Goal: Information Seeking & Learning: Learn about a topic

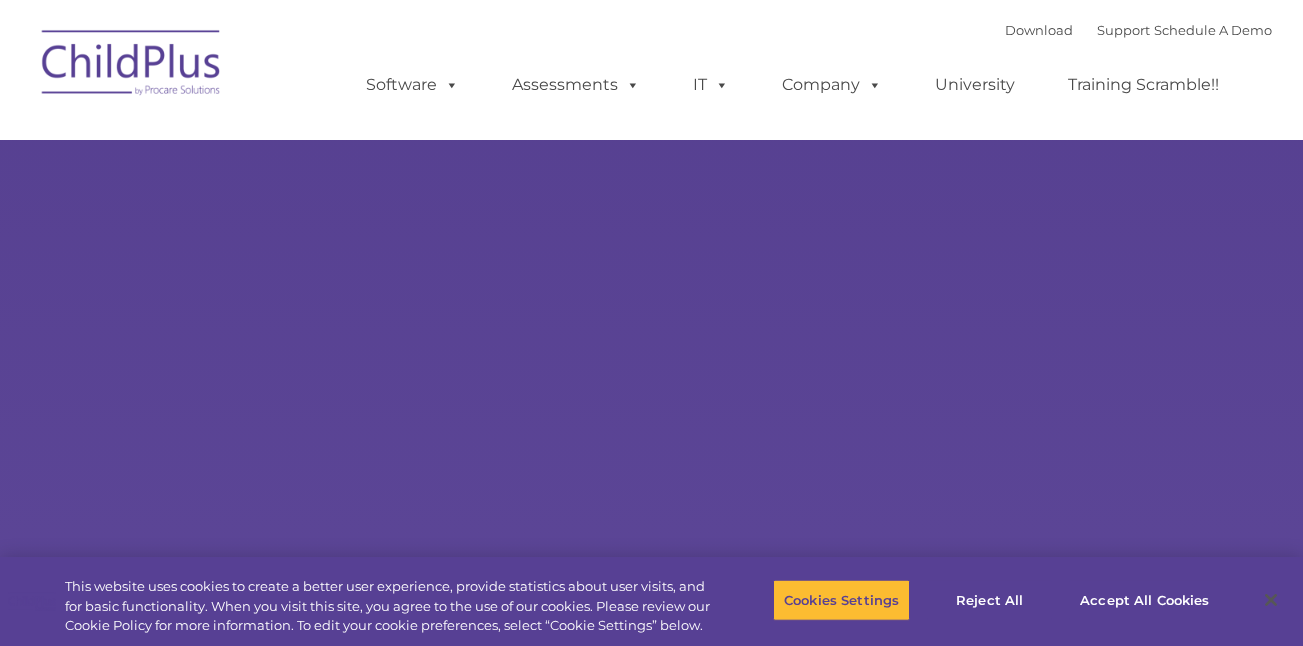
select select "MEDIUM"
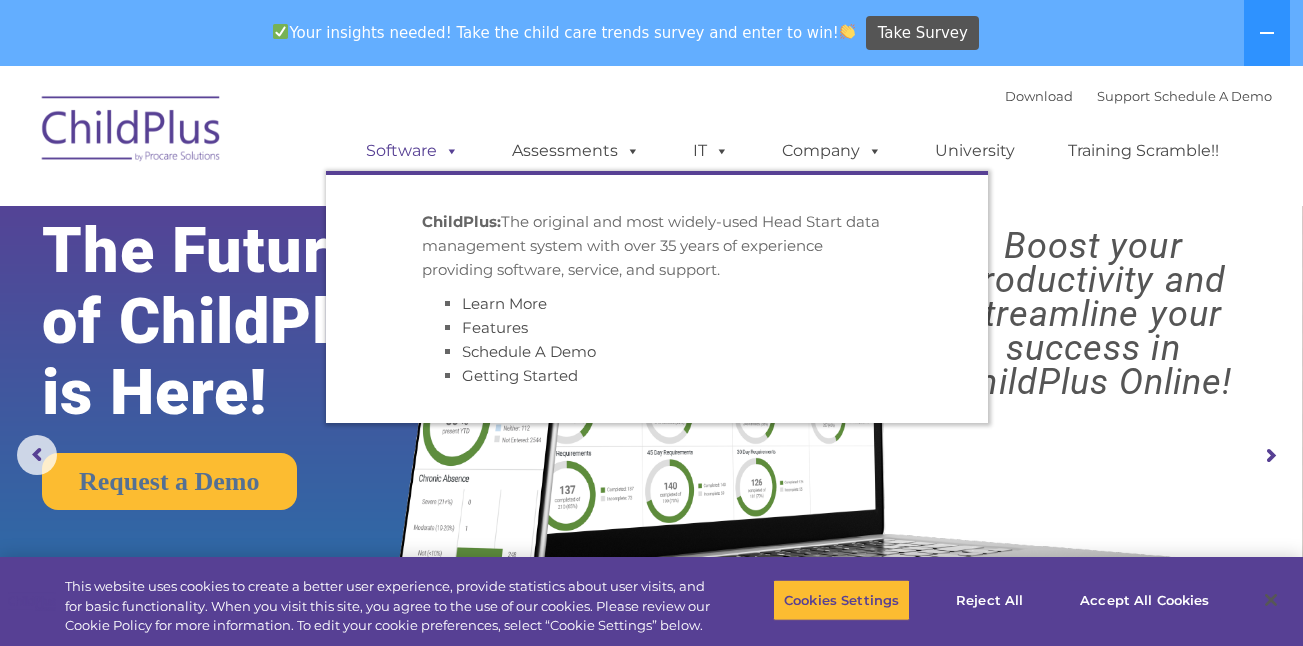
click at [437, 166] on link "Software" at bounding box center [412, 151] width 133 height 40
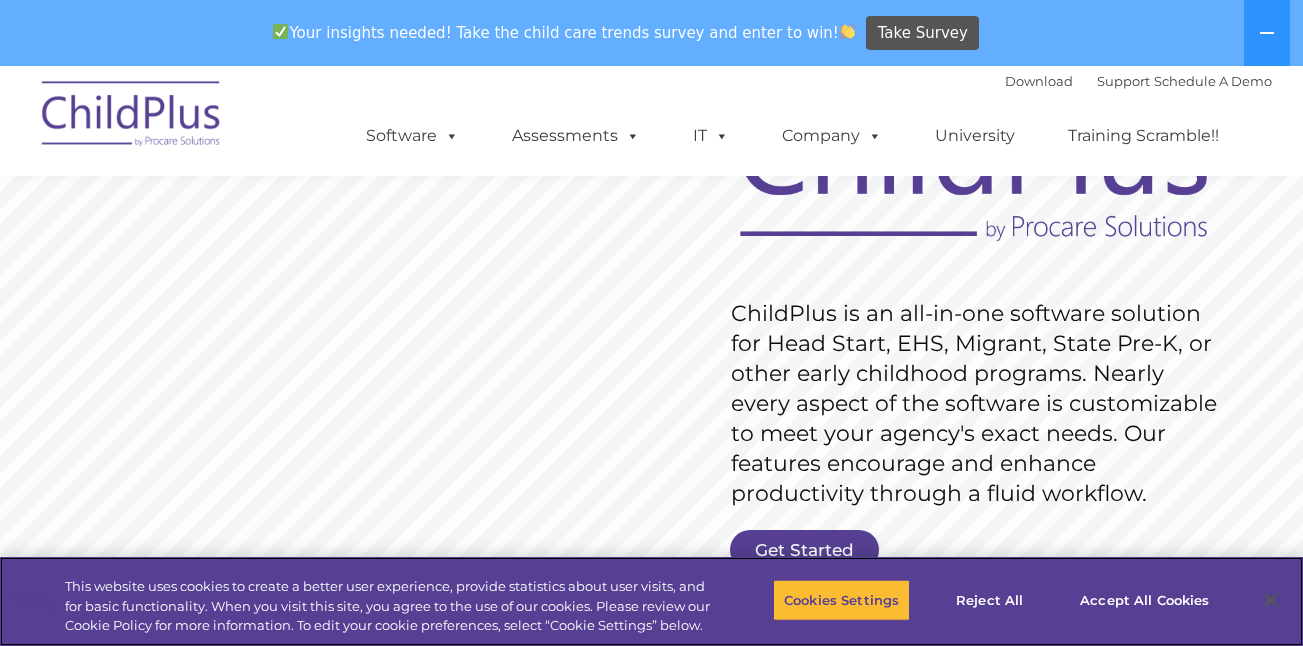
scroll to position [190, 0]
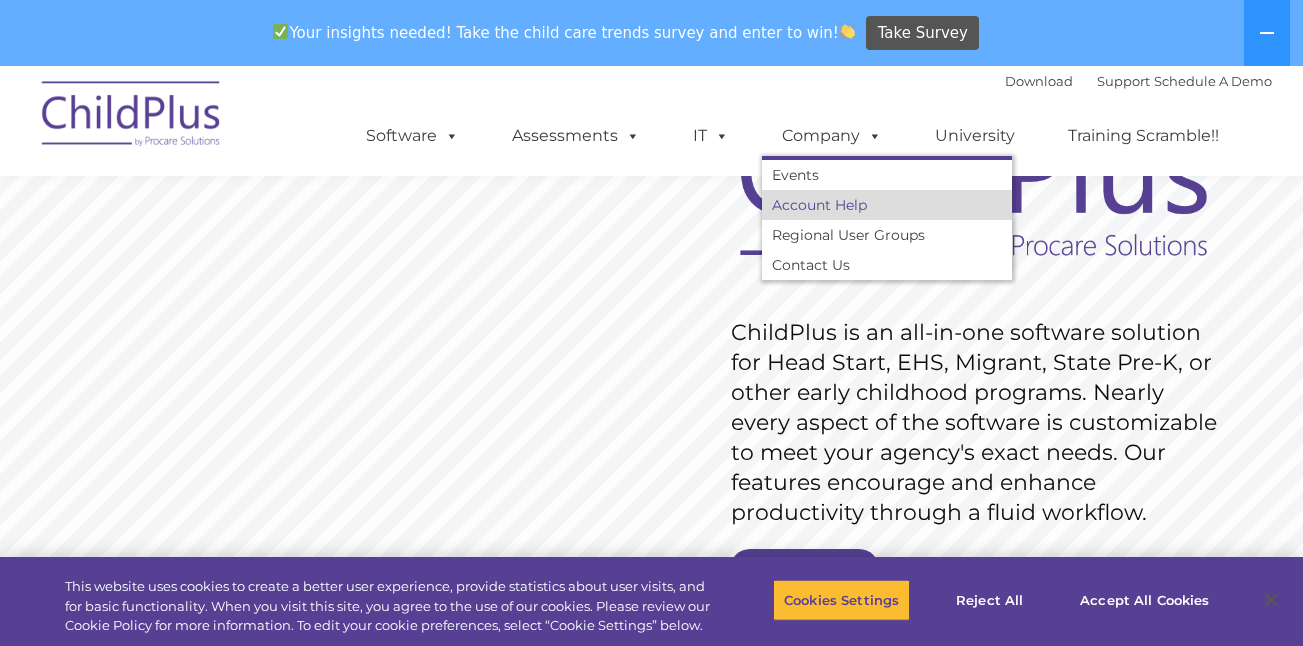
click at [830, 209] on link "Account Help" at bounding box center [887, 205] width 250 height 30
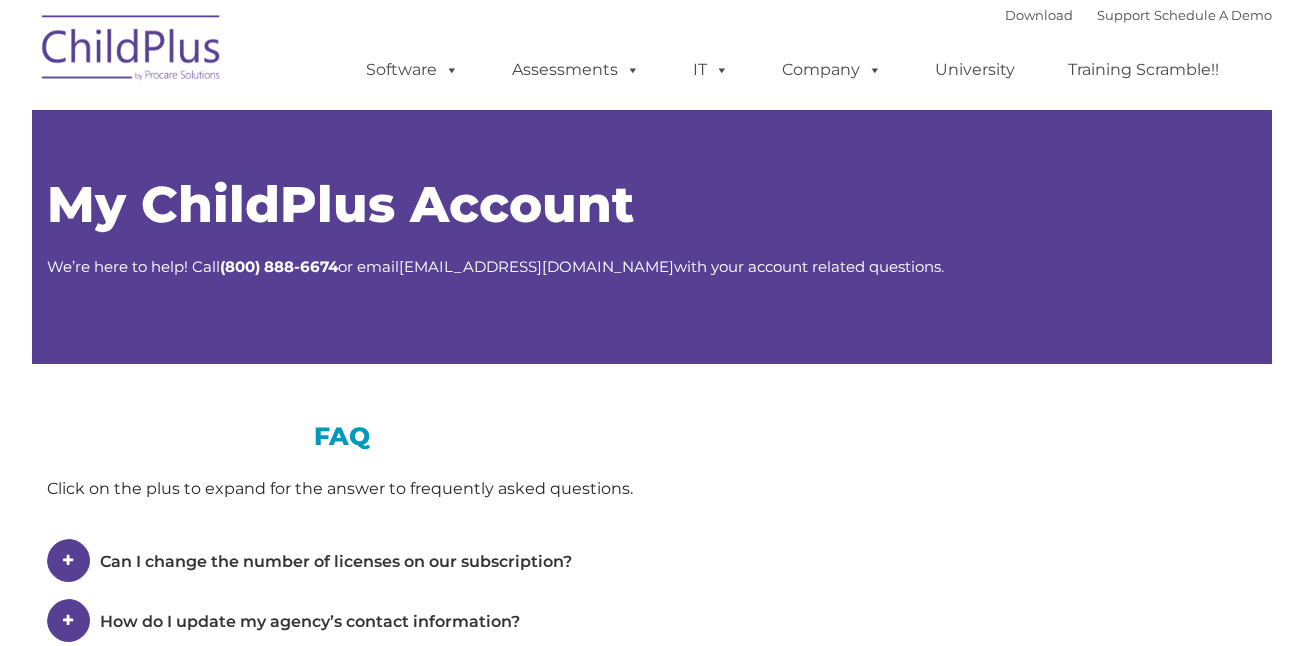
type input ""
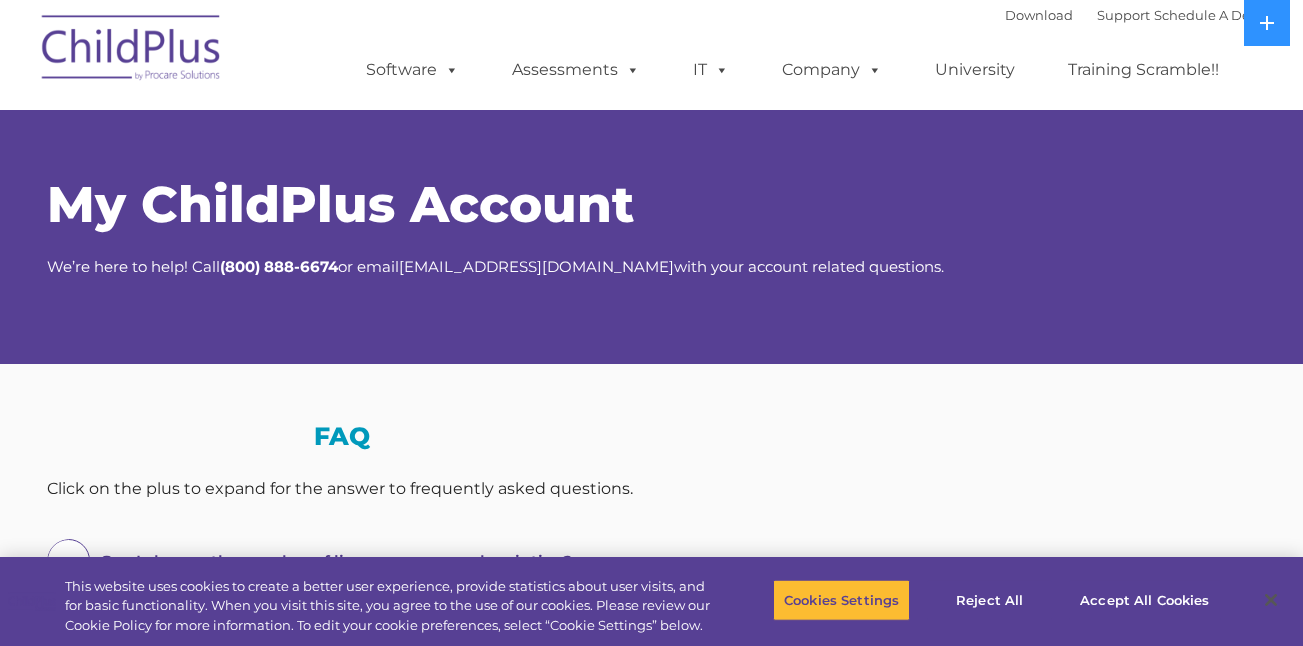
select select "MEDIUM"
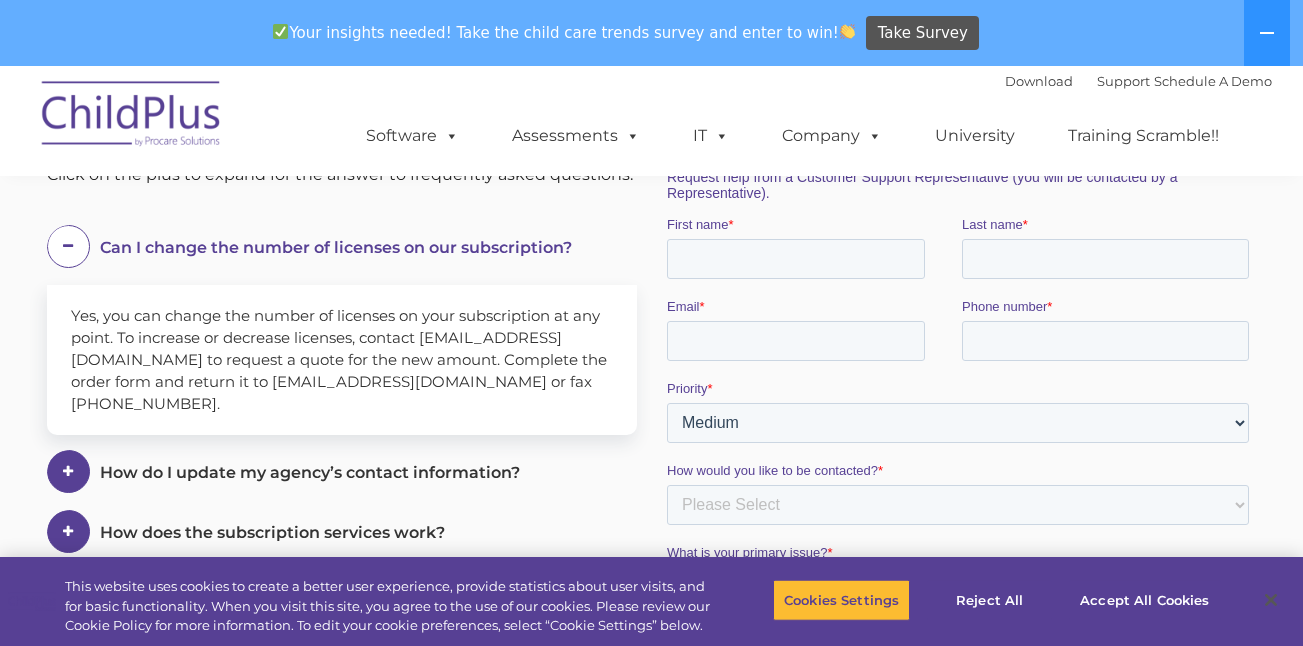
scroll to position [376, 0]
